Goal: Information Seeking & Learning: Learn about a topic

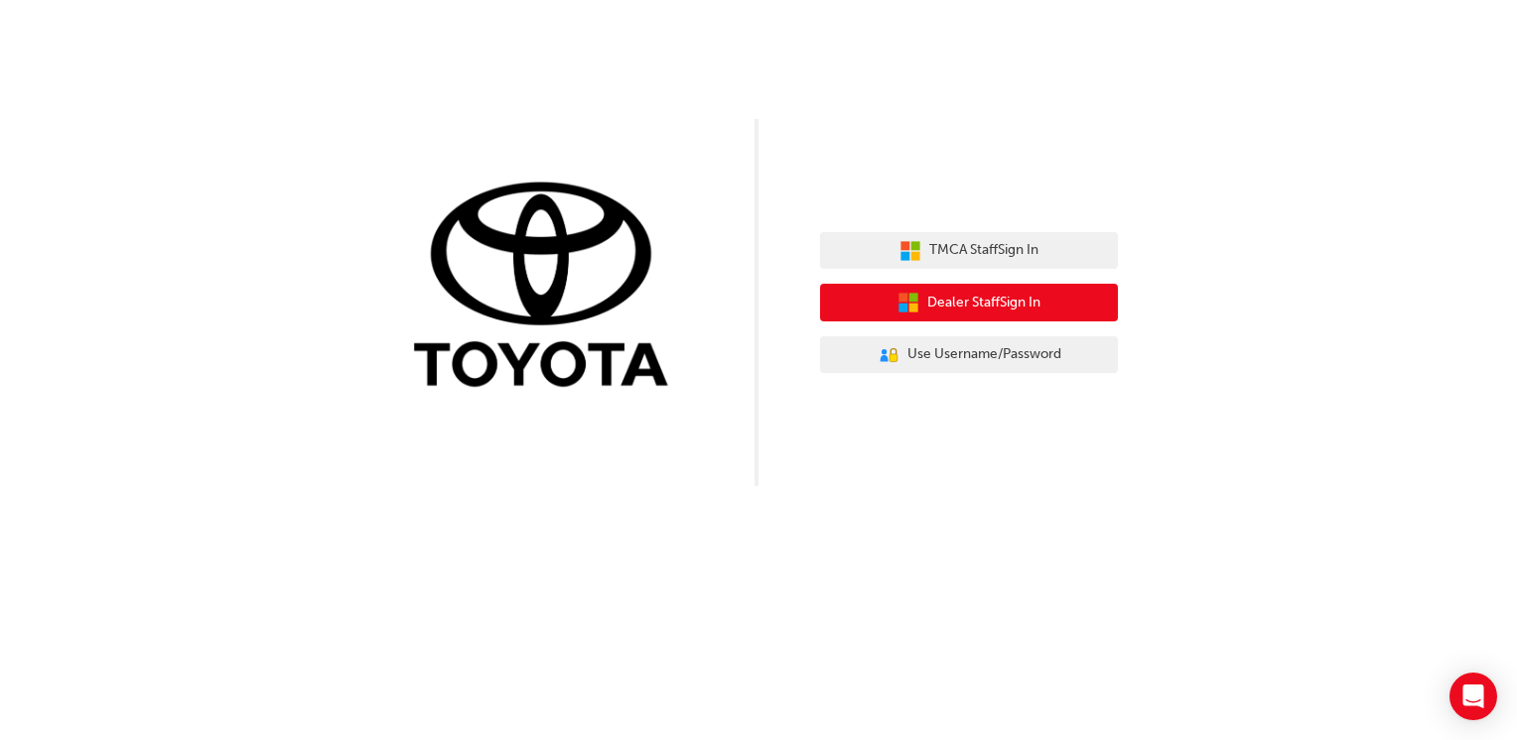
click at [1033, 302] on span "Dealer Staff Sign In" at bounding box center [983, 303] width 113 height 23
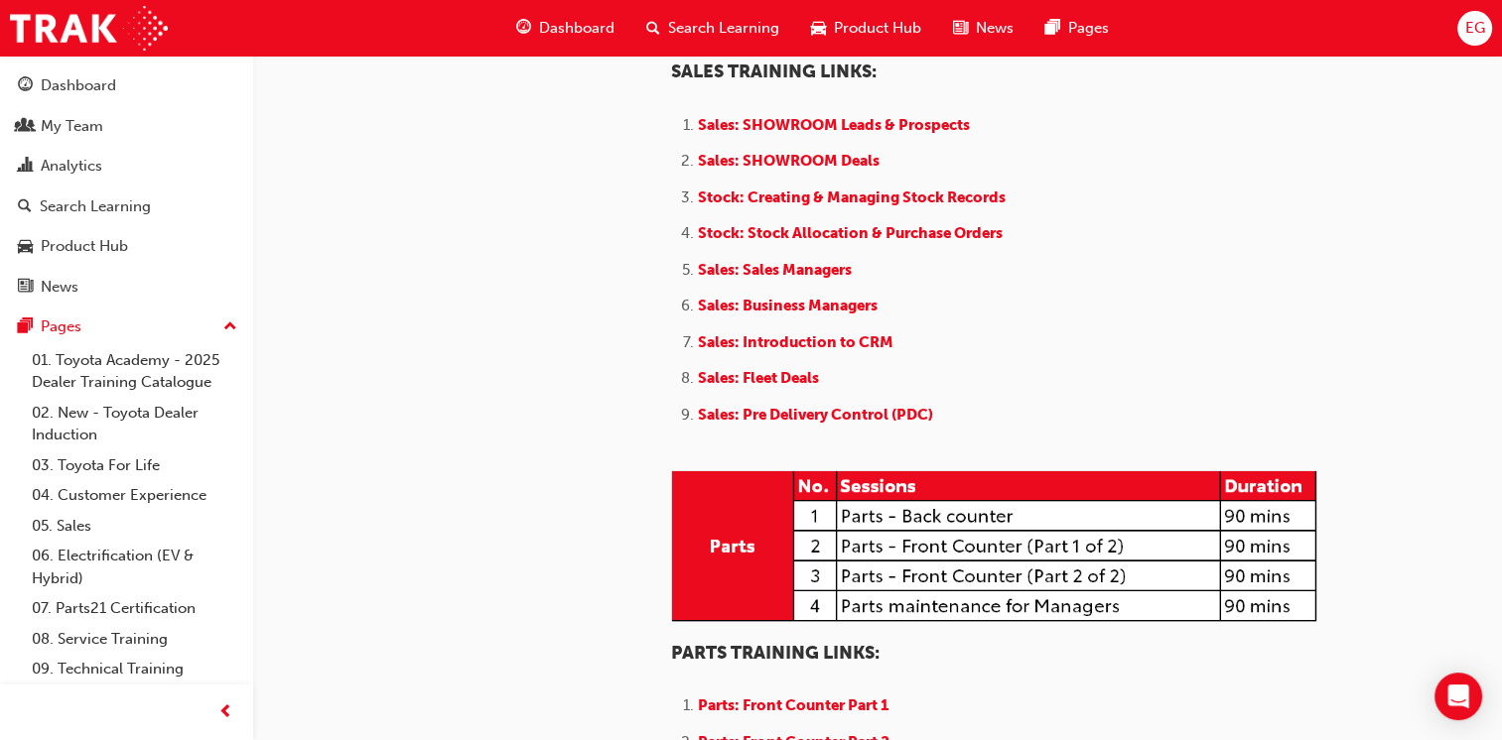
scroll to position [2184, 0]
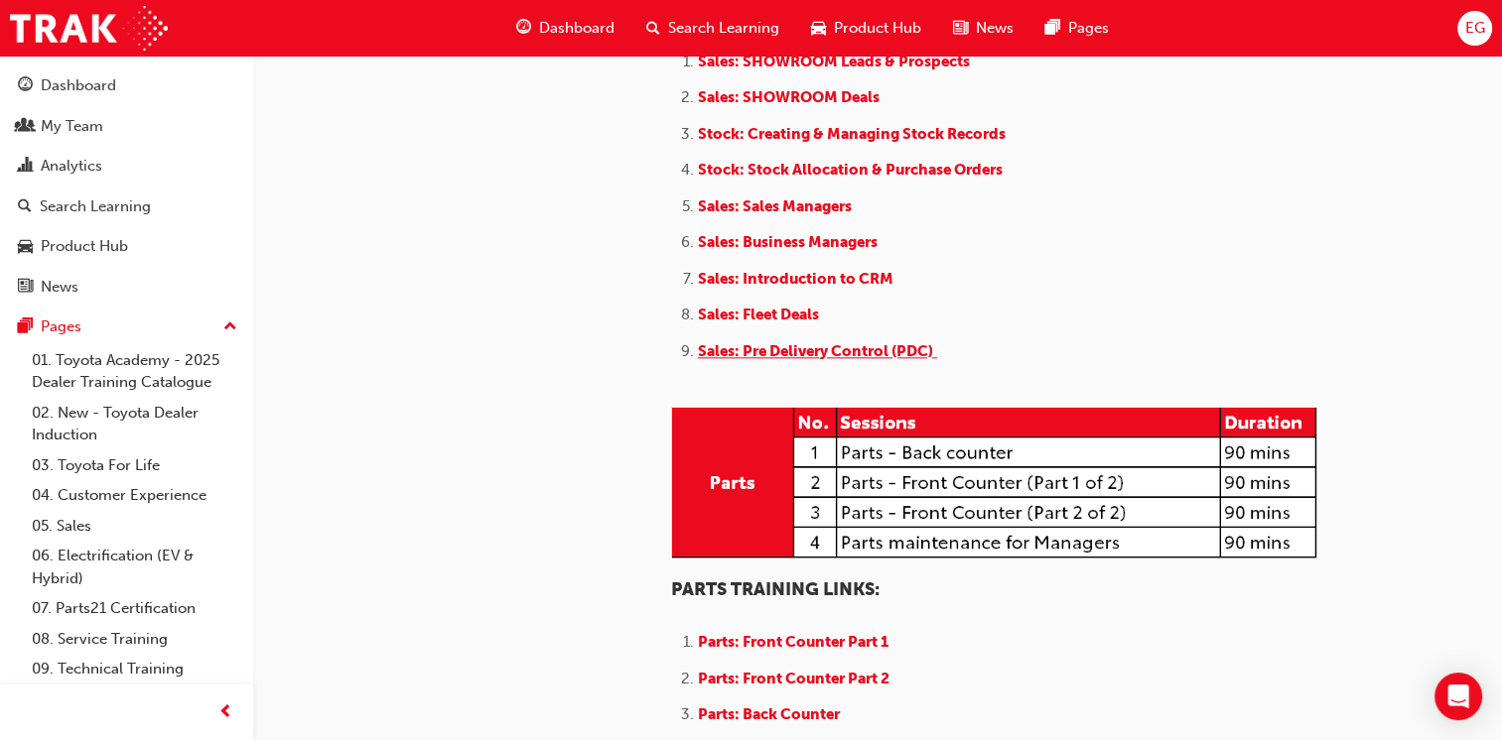
click at [856, 360] on span "Sales: Pre Delivery Control (PDC)" at bounding box center [815, 351] width 235 height 18
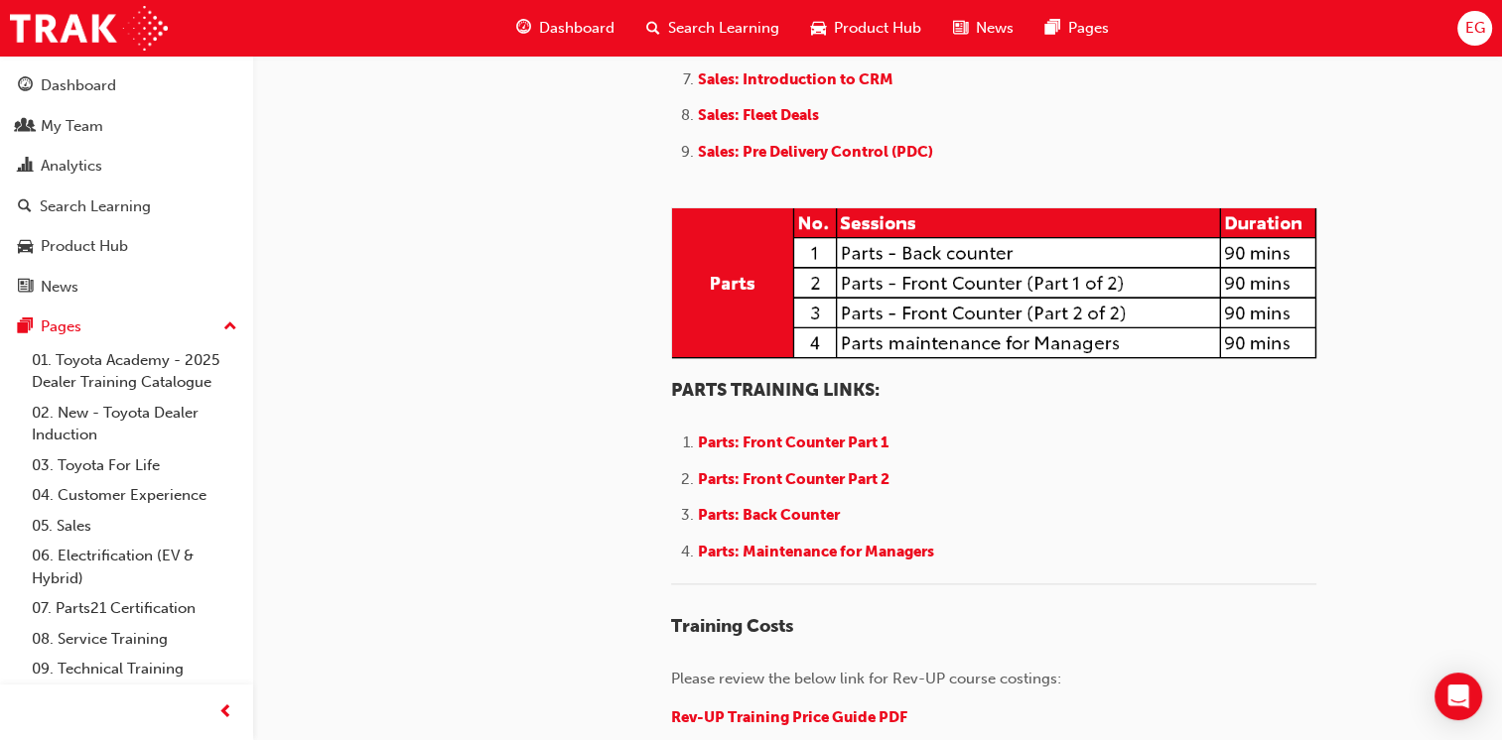
scroll to position [2382, 0]
click at [917, 170] on ol "Sales: SHOWROOM Leads & Prospects ​ Sales: SHOWROOM Deals Stock: Creating & Man…" at bounding box center [993, 10] width 645 height 319
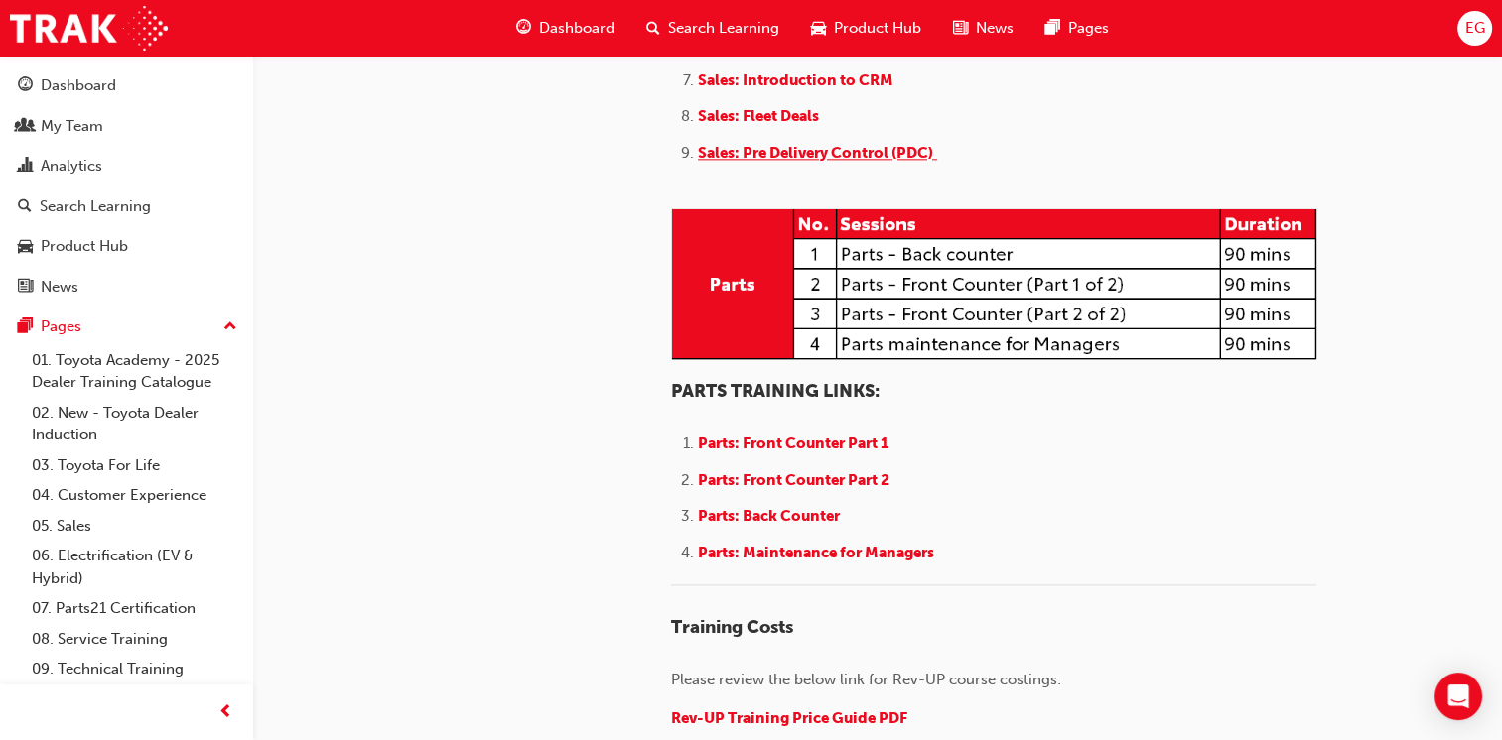
click at [917, 162] on span "Sales: Pre Delivery Control (PDC)" at bounding box center [815, 153] width 235 height 18
